Goal: Task Accomplishment & Management: Use online tool/utility

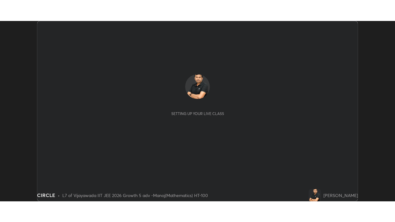
scroll to position [181, 395]
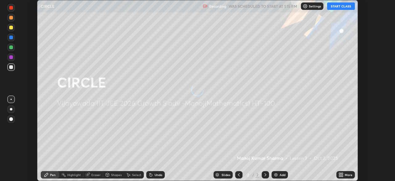
click at [340, 6] on button "START CLASS" at bounding box center [341, 5] width 28 height 7
click at [346, 174] on div "More" at bounding box center [349, 174] width 8 height 3
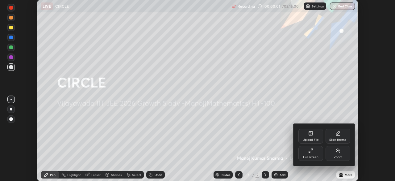
click at [310, 152] on icon at bounding box center [310, 152] width 2 height 2
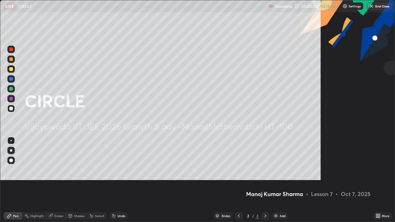
scroll to position [222, 395]
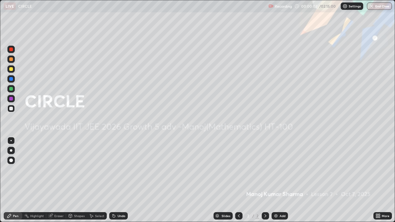
click at [351, 6] on p "Settings" at bounding box center [355, 6] width 12 height 3
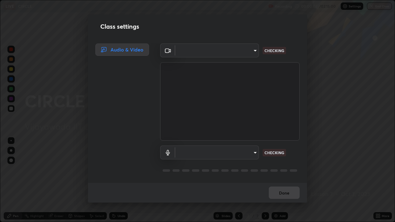
type input "4b07550f10a59a7173657f9d6ee7a44ffe01d6d7b1bc446bebceededd52016b0"
type input "default"
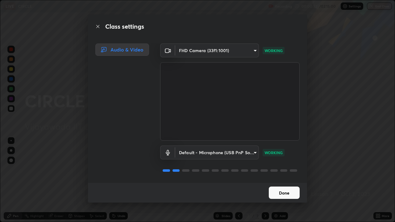
click at [277, 180] on button "Done" at bounding box center [284, 193] width 31 height 12
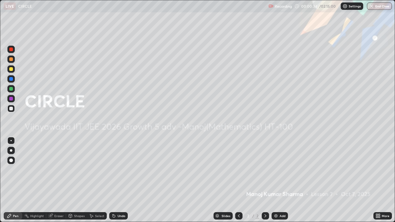
click at [276, 180] on img at bounding box center [276, 216] width 5 height 5
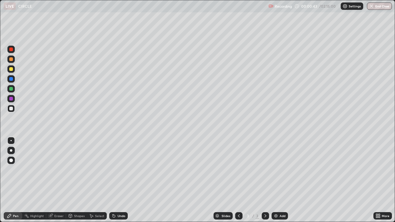
click at [353, 6] on p "Settings" at bounding box center [355, 6] width 12 height 3
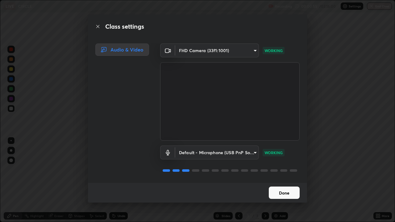
click at [292, 180] on button "Done" at bounding box center [284, 193] width 31 height 12
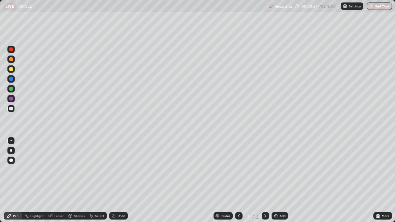
click at [12, 150] on div at bounding box center [11, 150] width 2 height 2
click at [119, 180] on div "Undo" at bounding box center [118, 215] width 19 height 7
click at [353, 9] on div "Settings" at bounding box center [352, 5] width 23 height 7
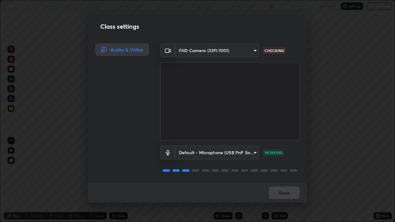
scroll to position [1, 0]
click at [295, 180] on button "Done" at bounding box center [284, 193] width 31 height 12
